Goal: Transaction & Acquisition: Purchase product/service

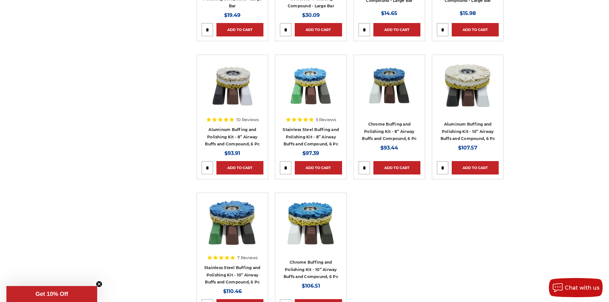
scroll to position [543, 0]
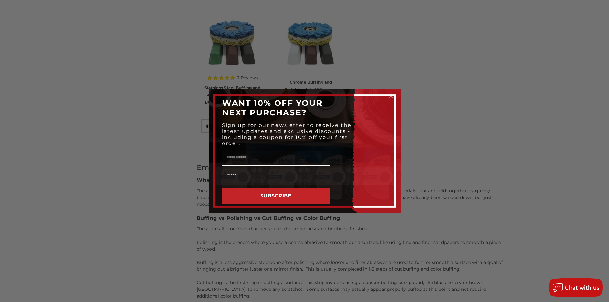
click at [390, 96] on icon "Close dialog" at bounding box center [391, 96] width 3 height 3
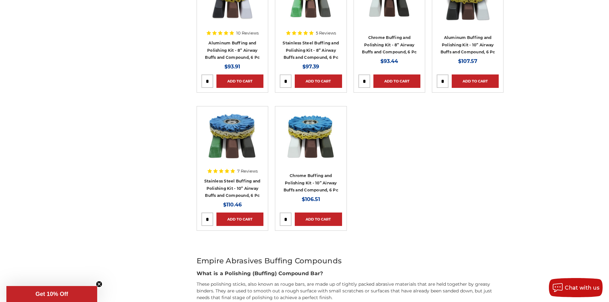
scroll to position [384, 0]
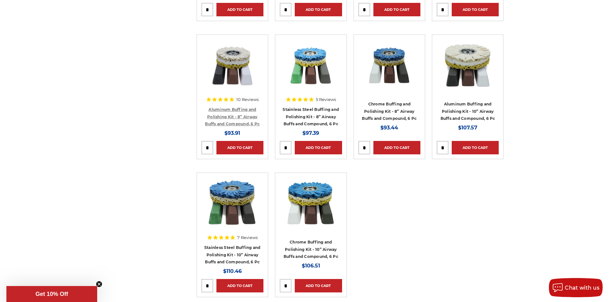
click at [242, 110] on link "Aluminum Buffing and Polishing Kit - 8” Airway Buffs and Compound, 6 Pc" at bounding box center [232, 116] width 55 height 19
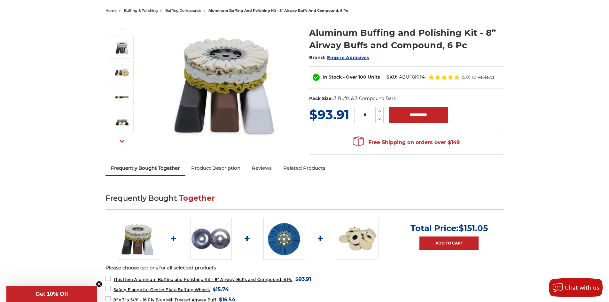
click at [207, 163] on link "Product Description" at bounding box center [215, 168] width 61 height 14
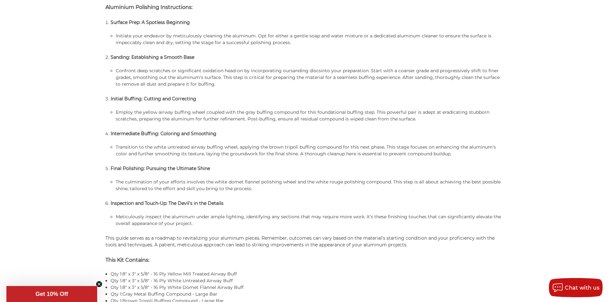
scroll to position [591, 0]
